Goal: Information Seeking & Learning: Learn about a topic

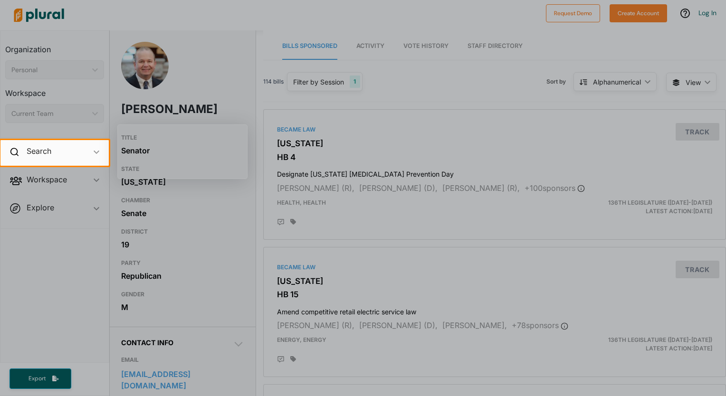
click at [258, 231] on div at bounding box center [363, 281] width 726 height 231
click at [261, 229] on div at bounding box center [363, 281] width 726 height 231
drag, startPoint x: 236, startPoint y: 123, endPoint x: 230, endPoint y: 117, distance: 8.4
click at [230, 117] on div at bounding box center [363, 70] width 726 height 140
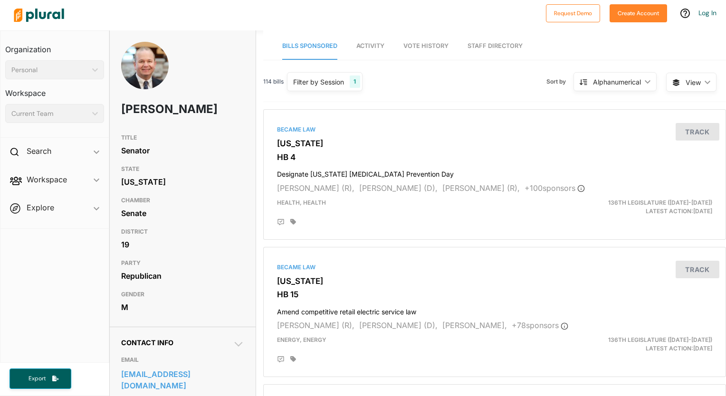
click at [433, 45] on span "Vote History" at bounding box center [426, 45] width 45 height 7
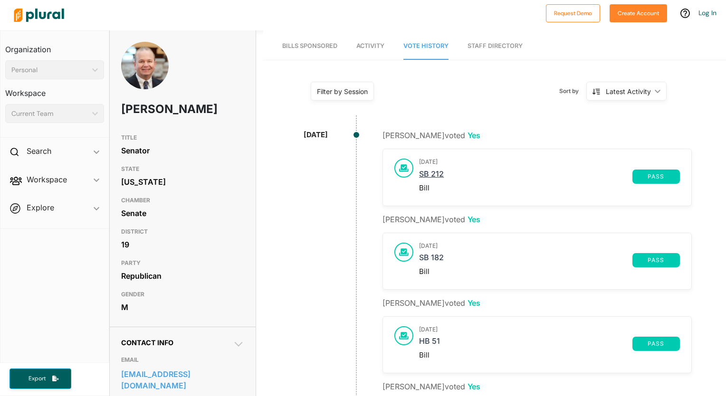
click at [428, 172] on link "SB 212" at bounding box center [525, 177] width 213 height 14
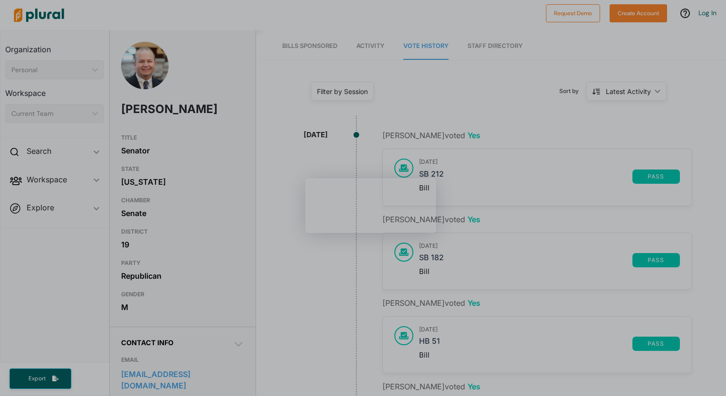
click at [361, 46] on span "Activity" at bounding box center [370, 45] width 28 height 7
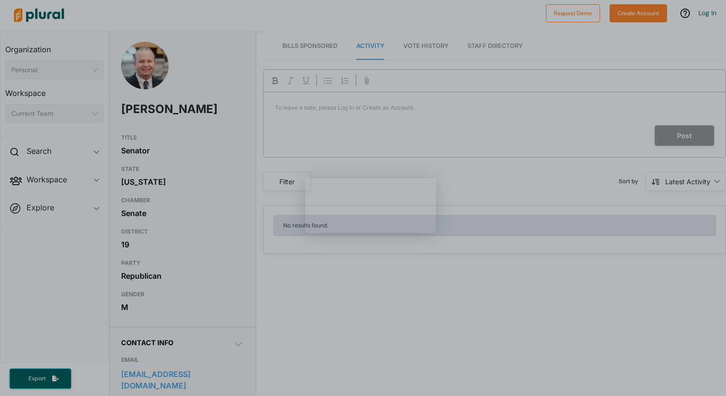
click at [327, 52] on link "Bills Sponsored" at bounding box center [309, 46] width 55 height 27
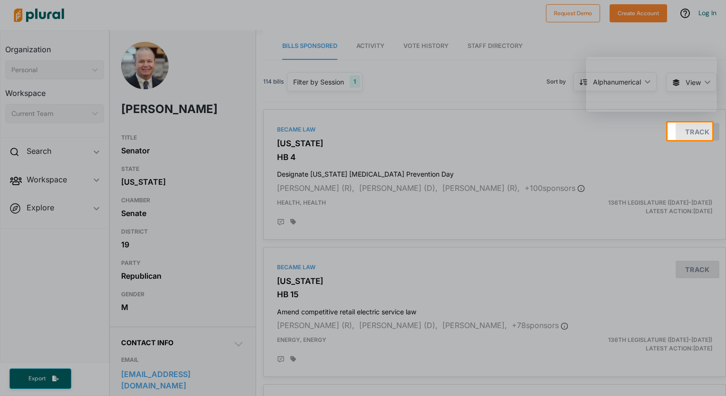
click at [387, 216] on div at bounding box center [363, 268] width 726 height 256
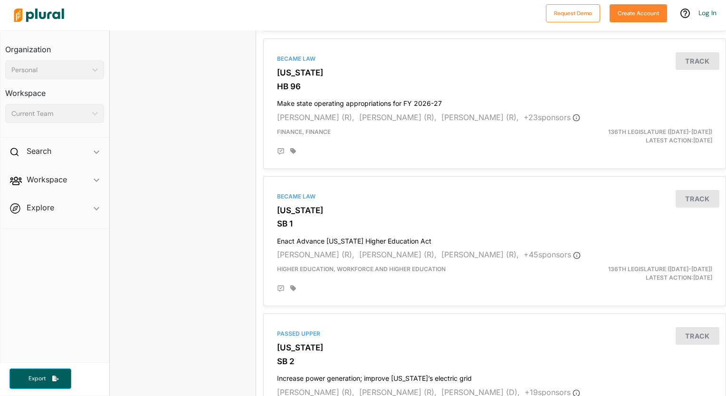
scroll to position [1044, 0]
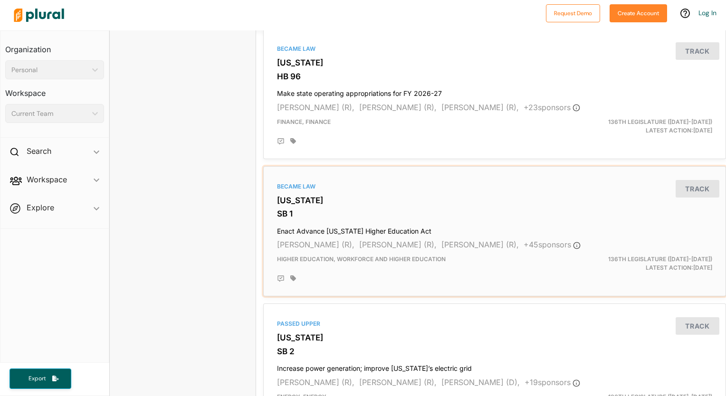
click at [386, 230] on h4 "Enact Advance Ohio Higher Education Act" at bounding box center [494, 229] width 435 height 13
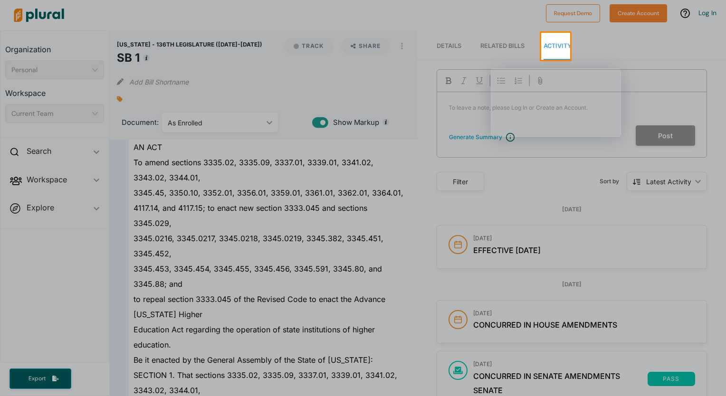
scroll to position [10246, 0]
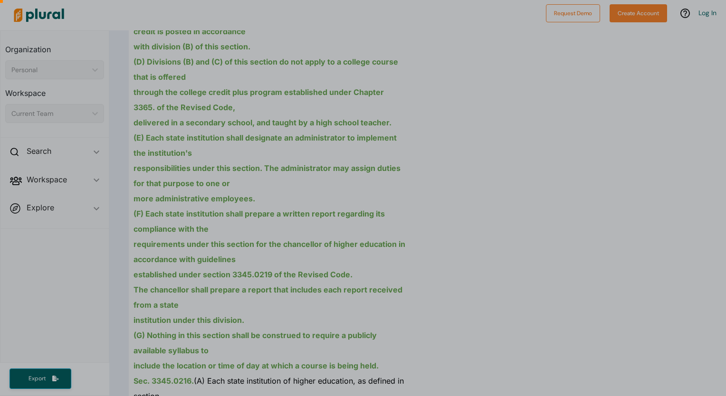
click at [604, 81] on div at bounding box center [556, 47] width 130 height 72
click at [726, 221] on html "Request Demo Create Account Log In Organization Personal ic_keyboard_arrow_down…" at bounding box center [363, 198] width 726 height 396
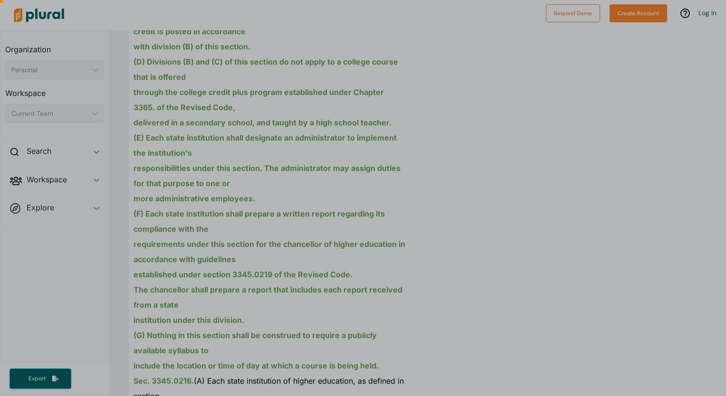
drag, startPoint x: 664, startPoint y: 239, endPoint x: 713, endPoint y: 155, distance: 97.6
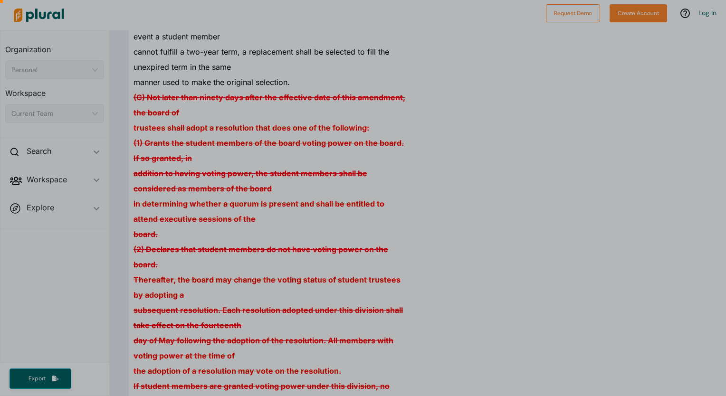
scroll to position [0, 0]
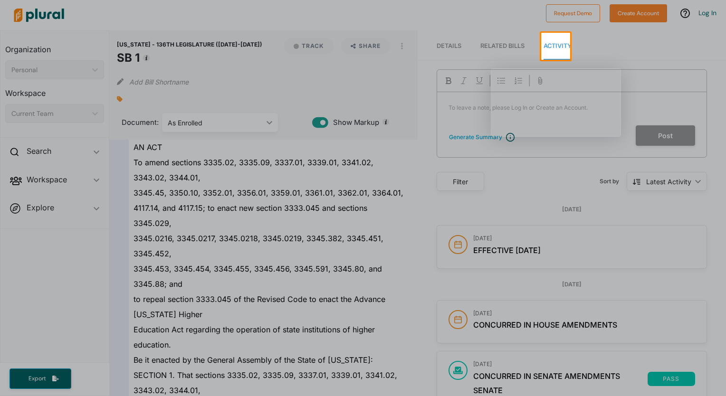
drag, startPoint x: 718, startPoint y: 54, endPoint x: 711, endPoint y: 75, distance: 22.1
click at [711, 396] on div at bounding box center [363, 396] width 726 height 0
click at [607, 79] on div at bounding box center [571, 81] width 269 height 22
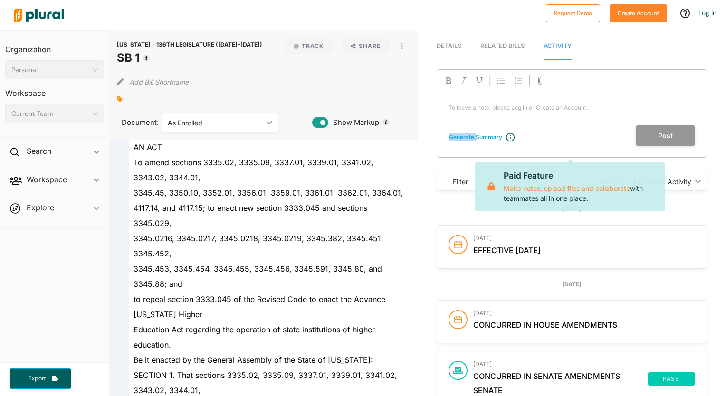
scroll to position [3475, 0]
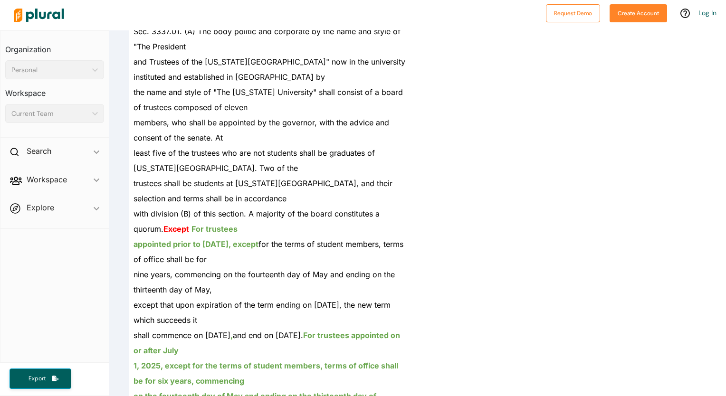
scroll to position [3608, 0]
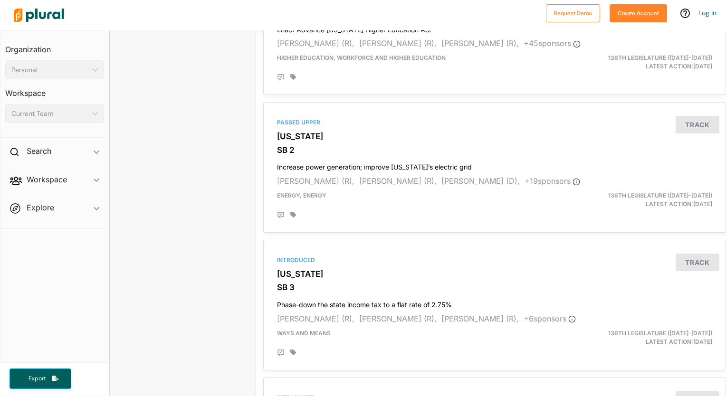
scroll to position [1259, 0]
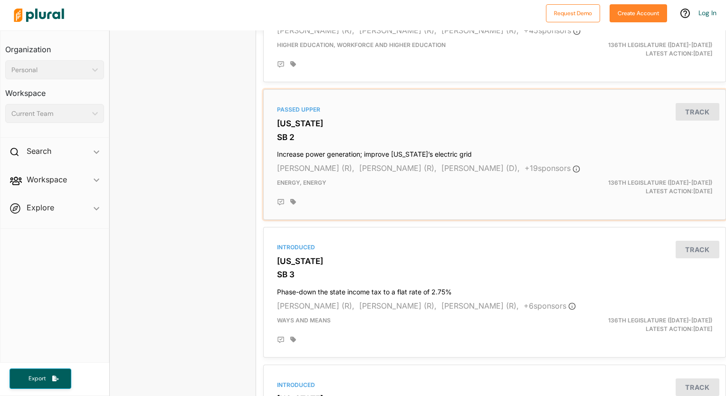
click at [304, 153] on h4 "Increase power generation; improve Ohio’s electric grid" at bounding box center [494, 152] width 435 height 13
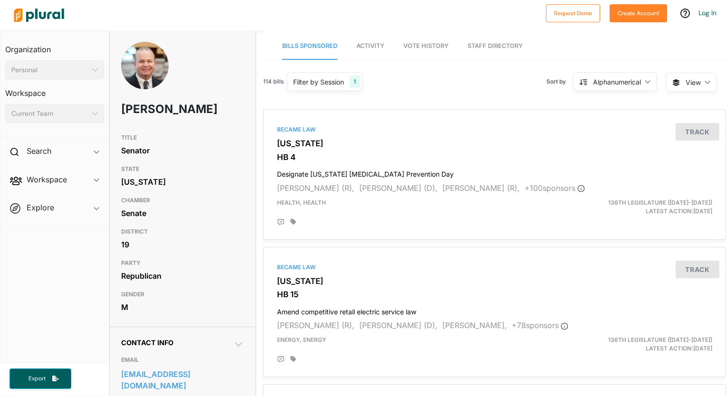
click at [426, 49] on span "Vote History" at bounding box center [426, 45] width 45 height 7
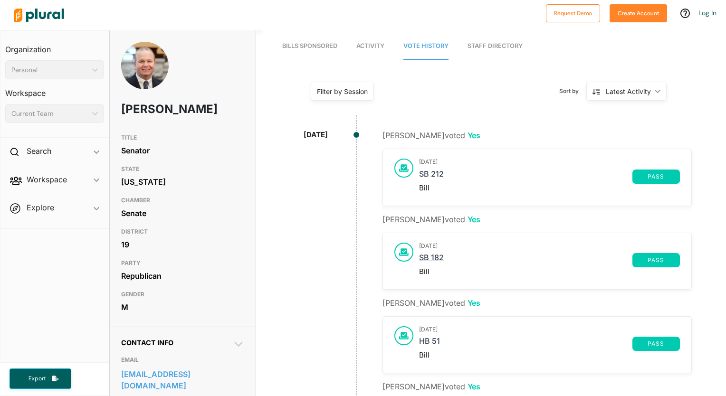
click at [431, 260] on link "SB 182" at bounding box center [525, 260] width 213 height 14
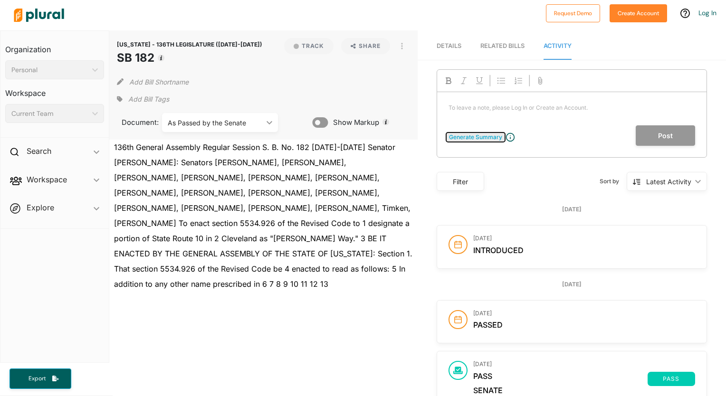
click at [489, 138] on div "Generate Summary" at bounding box center [475, 137] width 53 height 9
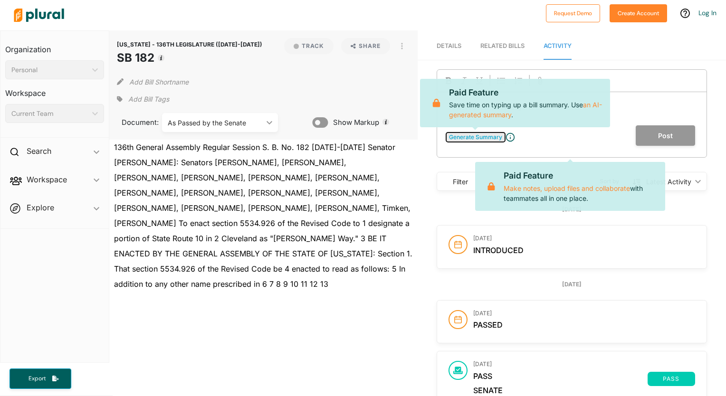
click at [489, 138] on div "Generate Summary" at bounding box center [475, 137] width 53 height 9
click at [383, 183] on p "136th General Assembly Regular Session S. B. No. 182 2025-2026 Senator Patton C…" at bounding box center [263, 216] width 308 height 152
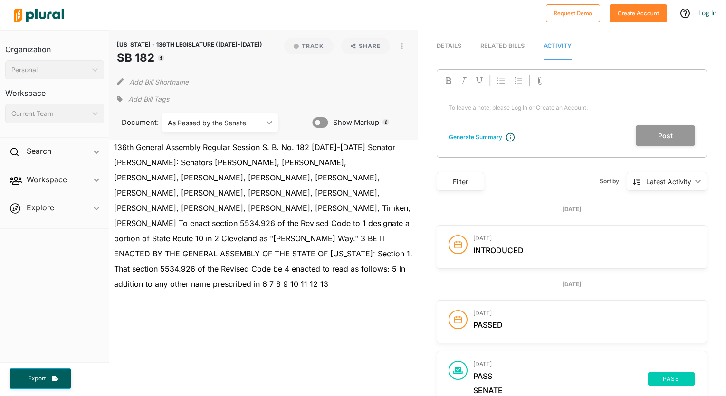
click at [454, 47] on span "Details" at bounding box center [449, 45] width 25 height 7
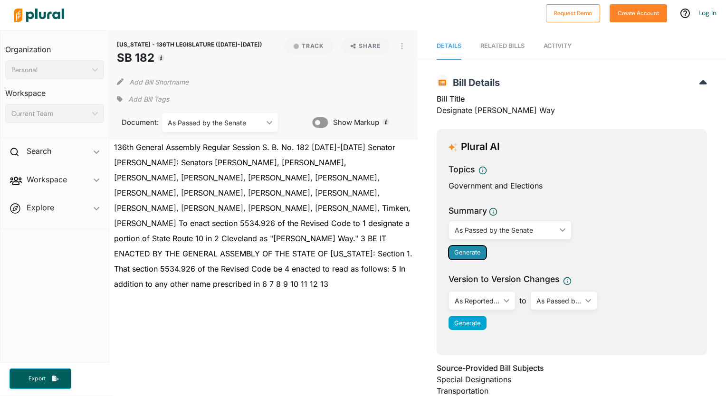
click at [466, 249] on span "Generate" at bounding box center [467, 252] width 26 height 7
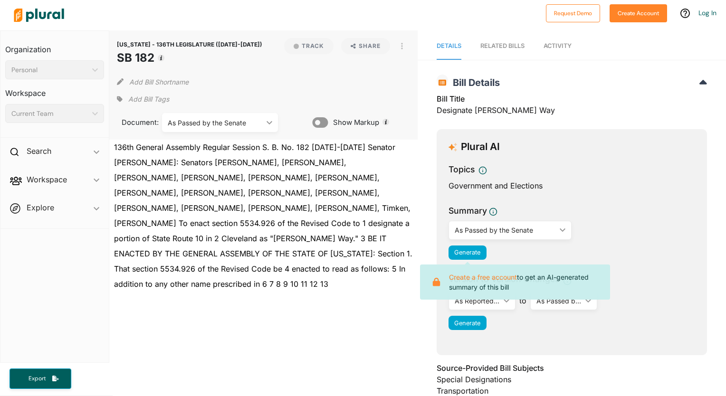
drag, startPoint x: 155, startPoint y: 58, endPoint x: 120, endPoint y: 43, distance: 38.1
drag, startPoint x: 120, startPoint y: 43, endPoint x: 154, endPoint y: 60, distance: 38.1
click at [154, 60] on header "OHIO - 136TH LEGISLATURE (2025-2026) SB 182" at bounding box center [189, 54] width 145 height 32
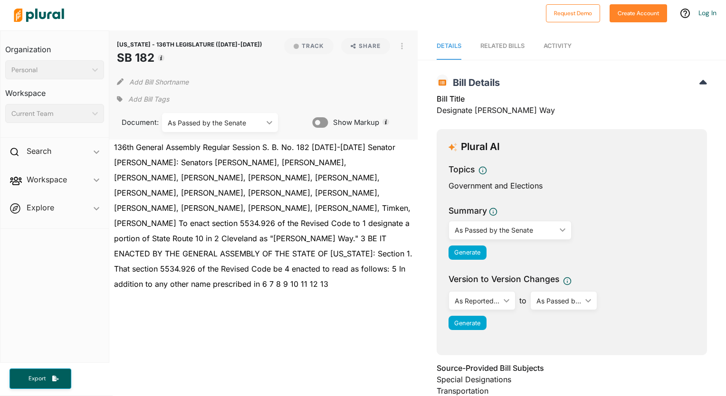
drag, startPoint x: 154, startPoint y: 60, endPoint x: 139, endPoint y: 56, distance: 15.2
copy header "OHIO - 136TH LEGISLATURE (2025-2026) SB 182"
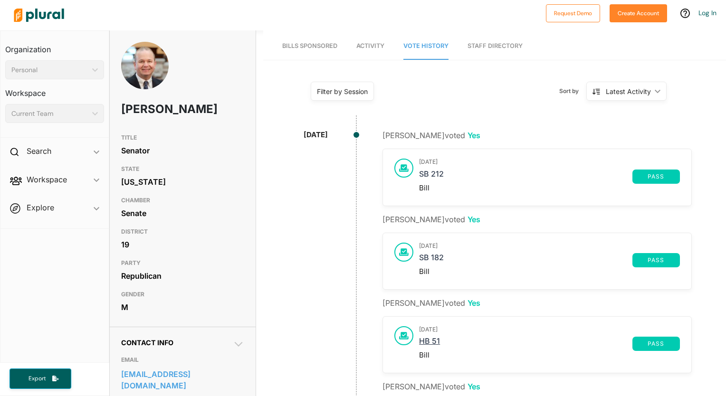
click at [431, 341] on link "HB 51" at bounding box center [525, 344] width 213 height 14
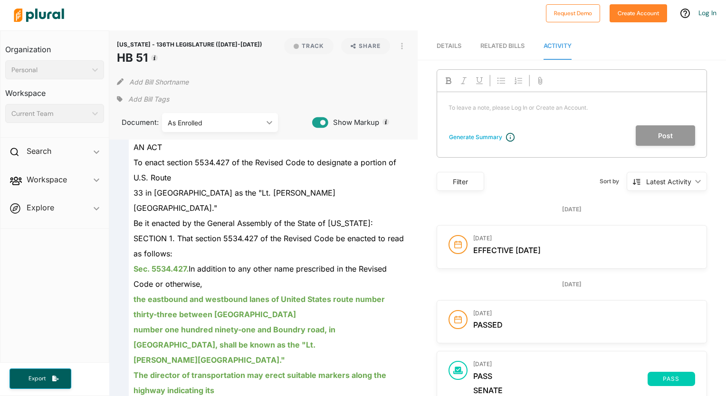
drag, startPoint x: 150, startPoint y: 56, endPoint x: 115, endPoint y: 44, distance: 37.6
click at [115, 44] on div "OHIO - 136TH LEGISLATURE (2025-2026) HB 51 Track Share View PDF View Source Pri…" at bounding box center [263, 84] width 308 height 109
copy header "OHIO - 136TH LEGISLATURE (2025-2026) HB 51"
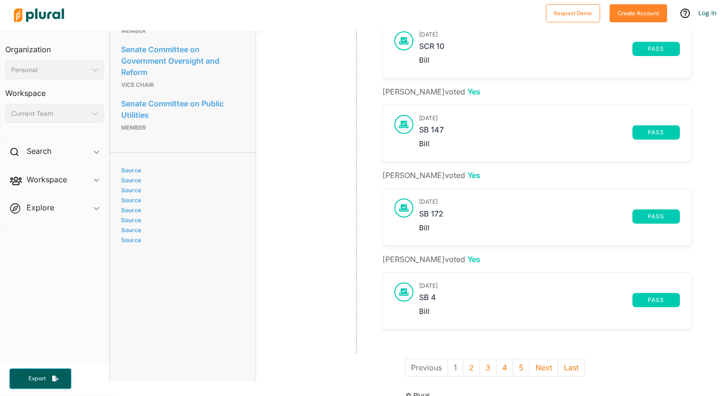
scroll to position [664, 0]
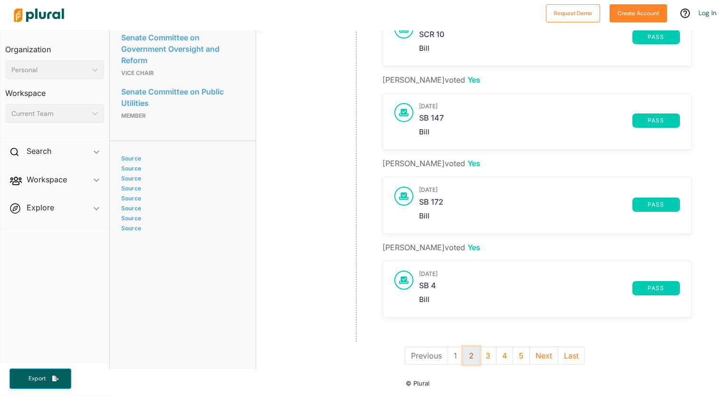
click at [471, 348] on button "2" at bounding box center [471, 356] width 17 height 18
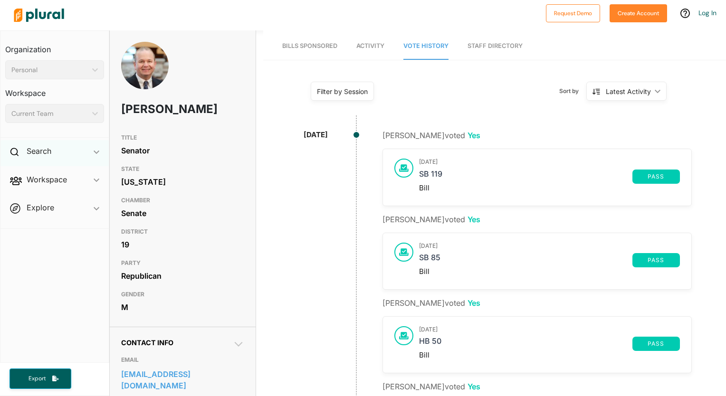
click at [86, 159] on div "Search ic_keyboard_arrow_down" at bounding box center [54, 153] width 108 height 26
click at [77, 173] on h4 "Bills" at bounding box center [57, 173] width 85 height 9
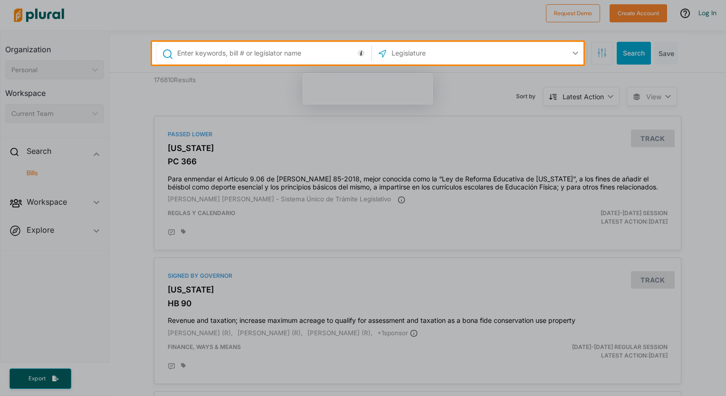
click at [289, 39] on div at bounding box center [363, 21] width 726 height 42
click at [278, 53] on input "text" at bounding box center [272, 53] width 192 height 18
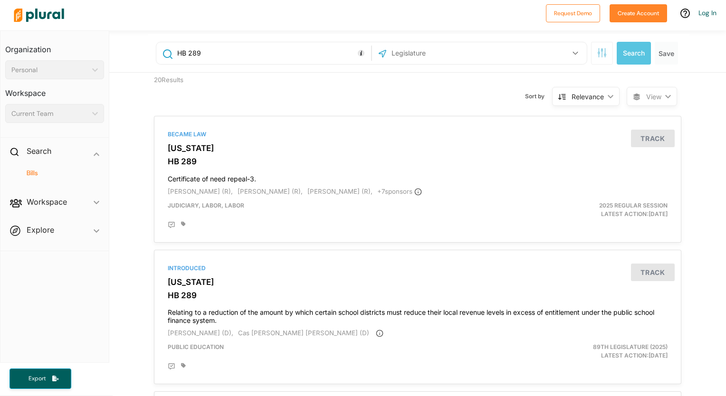
click at [176, 52] on input "HB 289" at bounding box center [272, 53] width 192 height 18
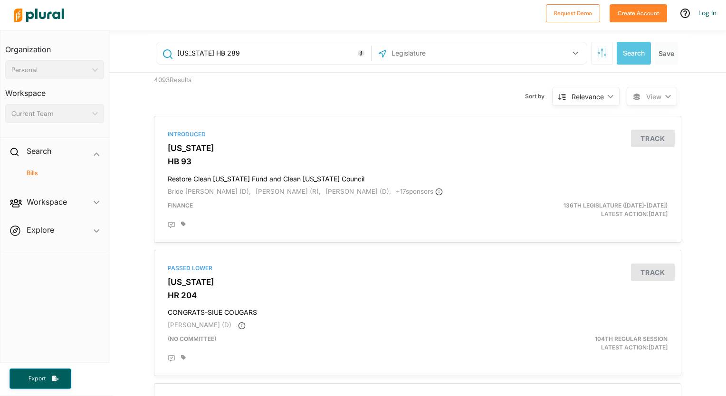
type input "HB 289"
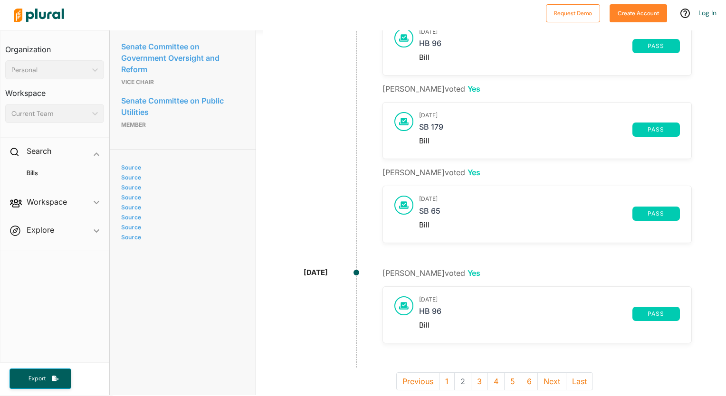
scroll to position [681, 0]
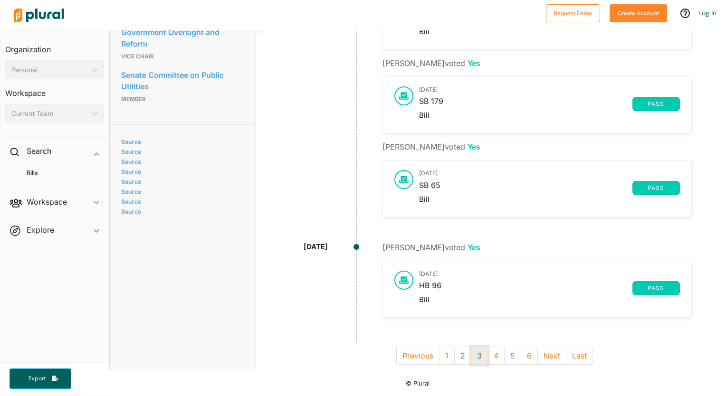
click at [473, 349] on button "3" at bounding box center [479, 356] width 17 height 18
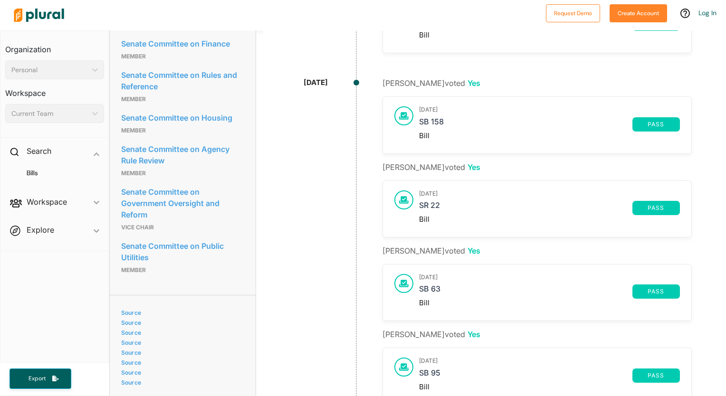
scroll to position [697, 0]
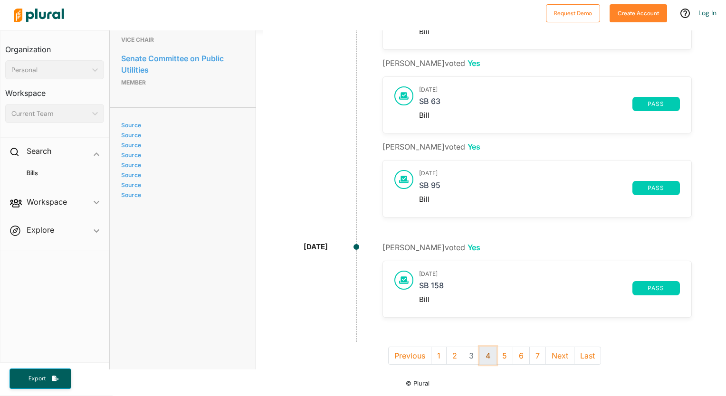
click at [480, 347] on button "4" at bounding box center [488, 356] width 17 height 18
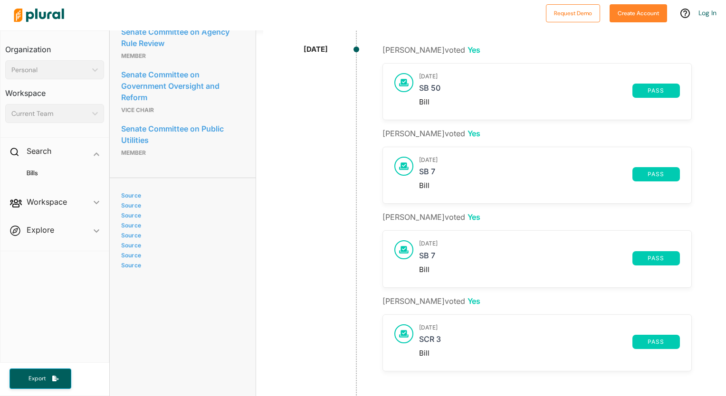
scroll to position [627, 0]
